Goal: Navigation & Orientation: Find specific page/section

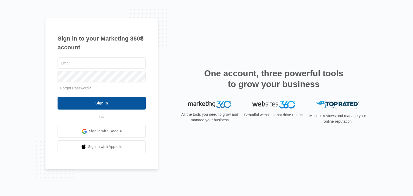
type input "[EMAIL_ADDRESS][DOMAIN_NAME]"
click at [103, 105] on input "Sign In" at bounding box center [101, 103] width 88 height 13
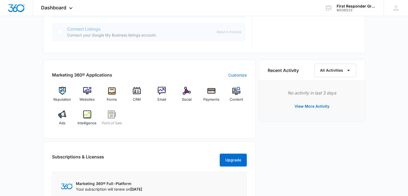
scroll to position [295, 0]
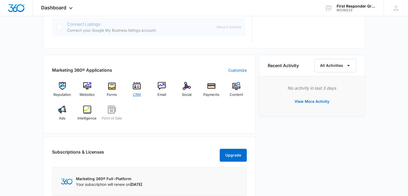
click at [134, 85] on img at bounding box center [137, 86] width 8 height 8
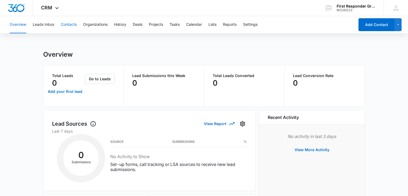
click at [67, 27] on button "Contacts" at bounding box center [69, 24] width 16 height 17
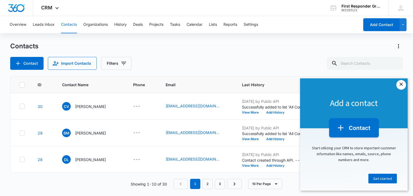
click at [401, 85] on link "×" at bounding box center [401, 85] width 10 height 10
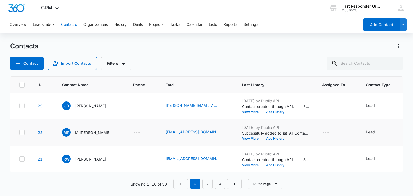
scroll to position [190, 0]
click at [205, 182] on link "2" at bounding box center [207, 184] width 10 height 10
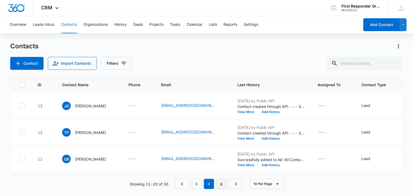
click at [221, 182] on link "3" at bounding box center [221, 184] width 10 height 10
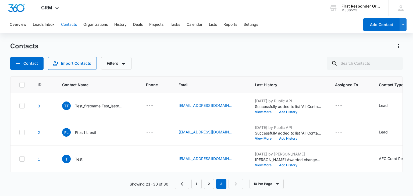
scroll to position [0, 0]
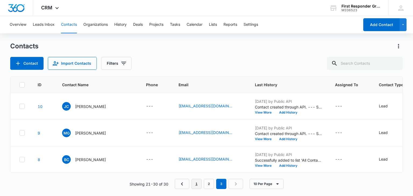
click at [196, 184] on link "1" at bounding box center [196, 184] width 10 height 10
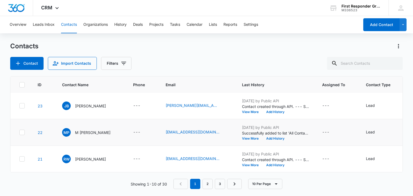
scroll to position [190, 0]
click at [208, 184] on link "2" at bounding box center [207, 184] width 10 height 10
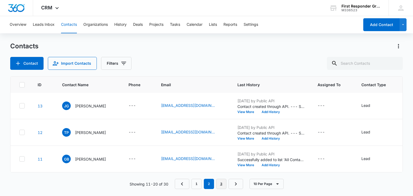
click at [220, 184] on link "3" at bounding box center [221, 184] width 10 height 10
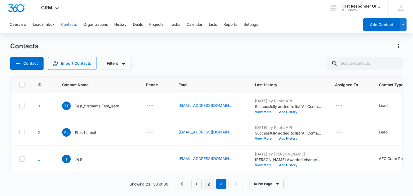
click at [209, 186] on link "2" at bounding box center [209, 184] width 10 height 10
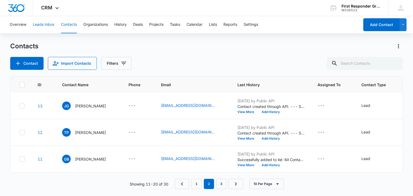
click at [46, 24] on button "Leads Inbox" at bounding box center [44, 24] width 22 height 17
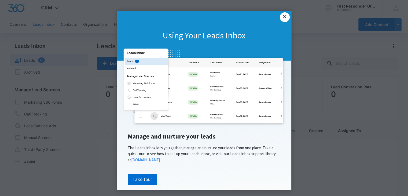
click at [283, 17] on link "×" at bounding box center [285, 17] width 10 height 10
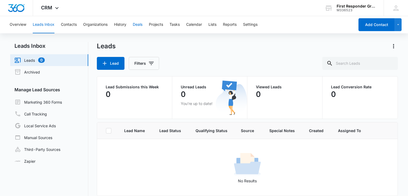
click at [139, 24] on button "Deals" at bounding box center [138, 24] width 10 height 17
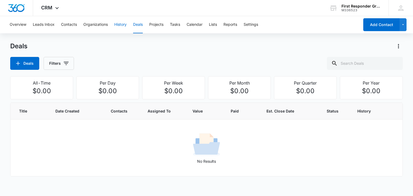
click at [116, 23] on button "History" at bounding box center [120, 24] width 12 height 17
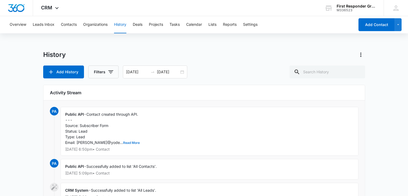
click at [123, 141] on button "Read More" at bounding box center [131, 142] width 17 height 3
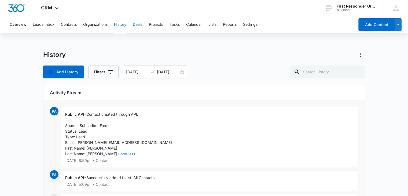
click at [139, 22] on button "Deals" at bounding box center [138, 24] width 10 height 17
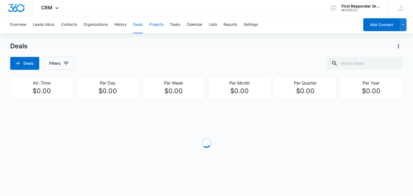
click at [159, 24] on button "Projects" at bounding box center [156, 24] width 14 height 17
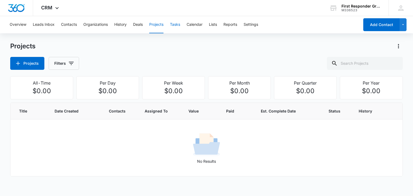
click at [173, 23] on button "Tasks" at bounding box center [175, 24] width 10 height 17
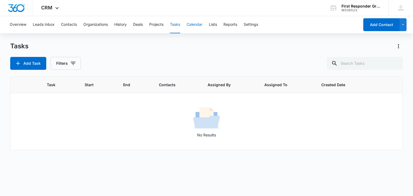
click at [191, 24] on button "Calendar" at bounding box center [194, 24] width 16 height 17
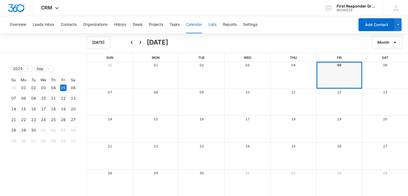
click at [217, 26] on button "Lists" at bounding box center [213, 24] width 8 height 17
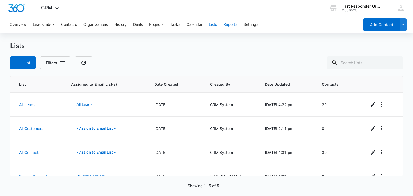
click at [225, 22] on button "Reports" at bounding box center [230, 24] width 14 height 17
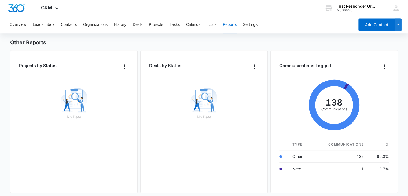
scroll to position [352, 0]
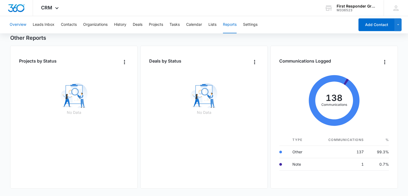
click at [21, 24] on button "Overview" at bounding box center [18, 24] width 17 height 17
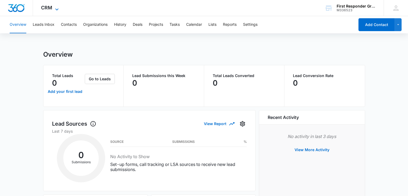
click at [56, 8] on icon at bounding box center [57, 9] width 6 height 6
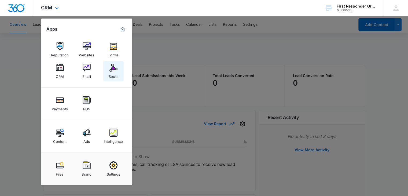
click at [112, 67] on img at bounding box center [114, 68] width 8 height 8
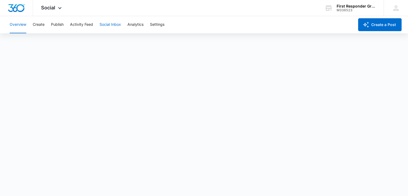
click at [110, 25] on button "Social Inbox" at bounding box center [110, 24] width 21 height 17
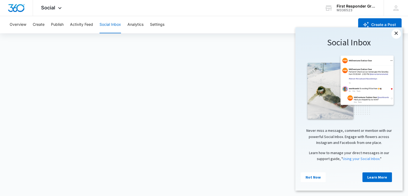
click at [396, 34] on link "×" at bounding box center [397, 34] width 10 height 10
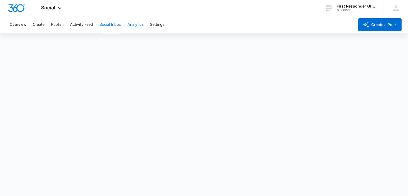
click at [136, 26] on button "Analytics" at bounding box center [136, 24] width 16 height 17
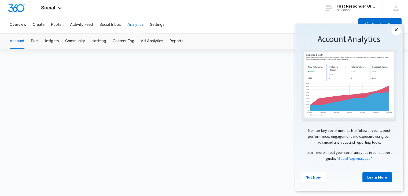
click at [397, 30] on link "×" at bounding box center [397, 31] width 10 height 10
